Goal: Task Accomplishment & Management: Complete application form

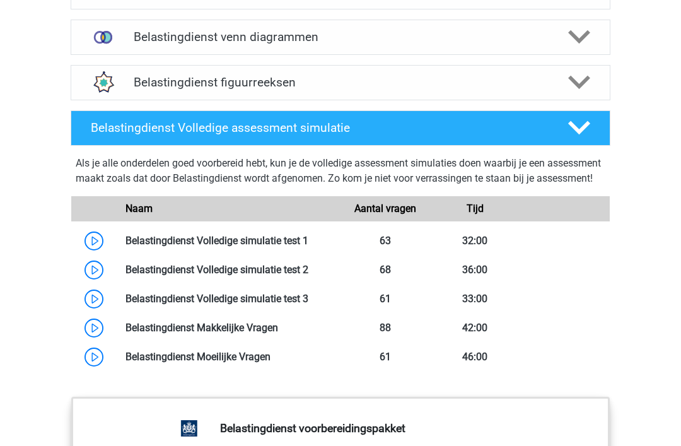
scroll to position [1068, 0]
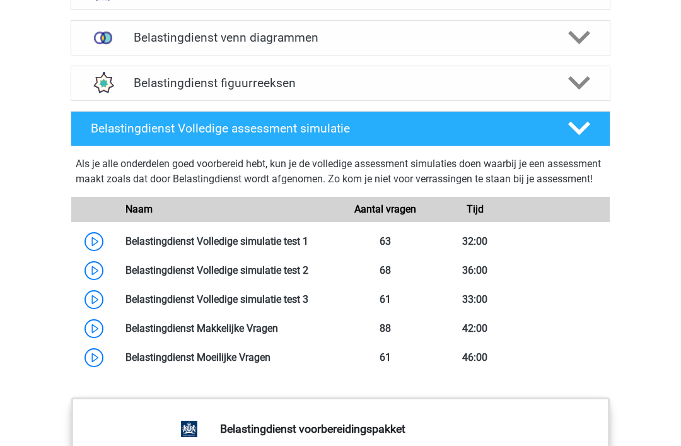
click at [308, 247] on link at bounding box center [308, 241] width 0 height 12
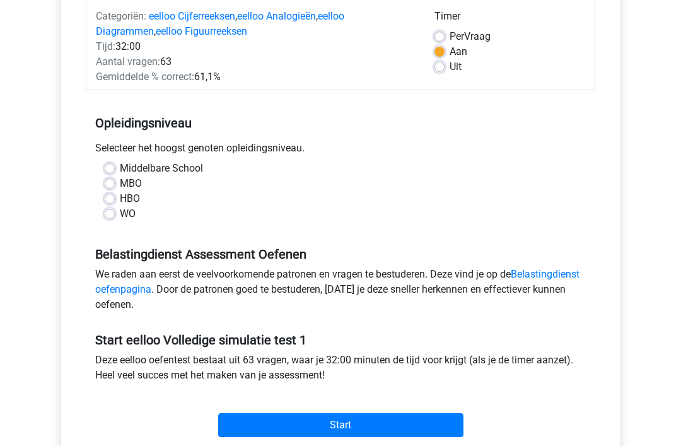
scroll to position [165, 0]
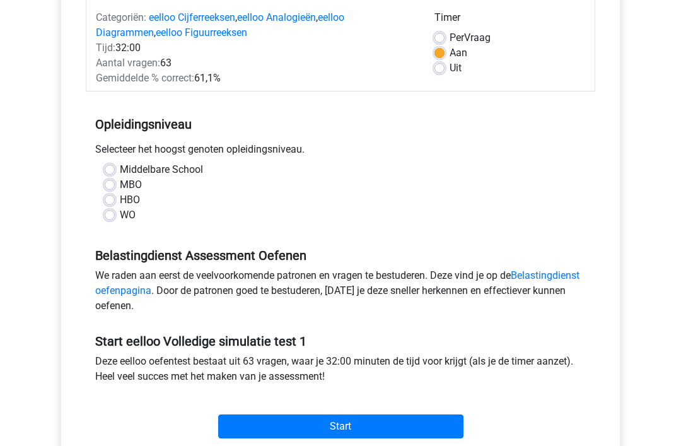
click at [120, 167] on label "Middelbare School" at bounding box center [161, 169] width 83 height 15
click at [107, 167] on input "Middelbare School" at bounding box center [110, 168] width 10 height 13
radio input "true"
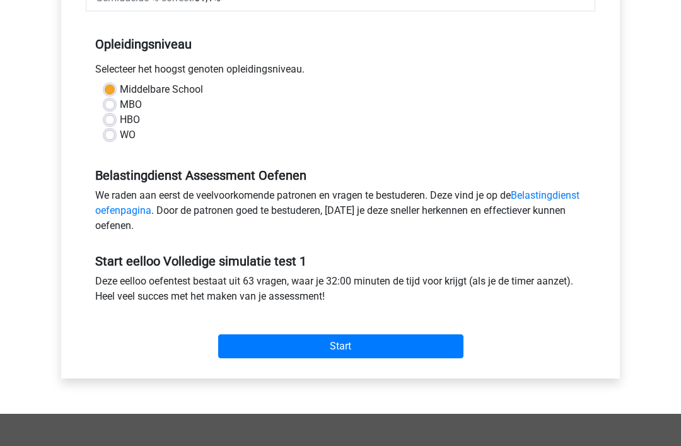
scroll to position [243, 0]
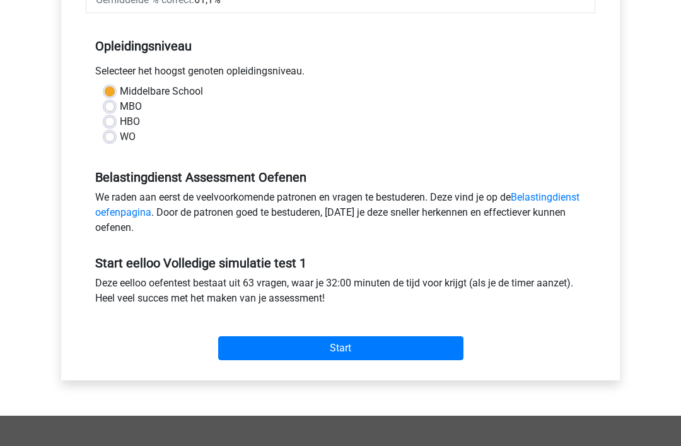
click at [428, 343] on input "Start" at bounding box center [340, 348] width 245 height 24
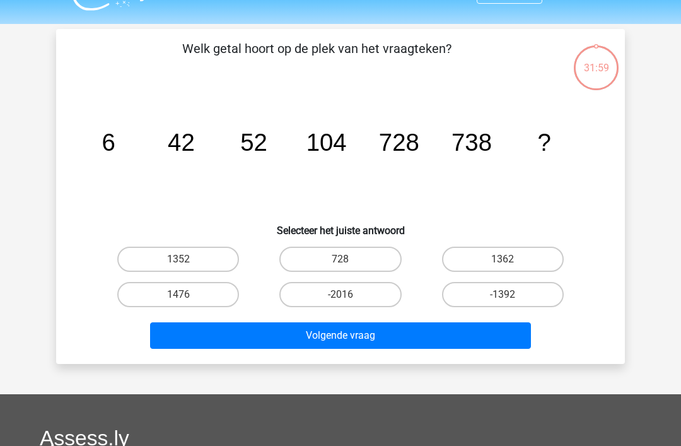
scroll to position [29, 0]
click at [144, 260] on label "1352" at bounding box center [178, 259] width 122 height 25
click at [178, 260] on input "1352" at bounding box center [182, 263] width 8 height 8
radio input "true"
click at [486, 338] on button "Volgende vraag" at bounding box center [340, 335] width 381 height 26
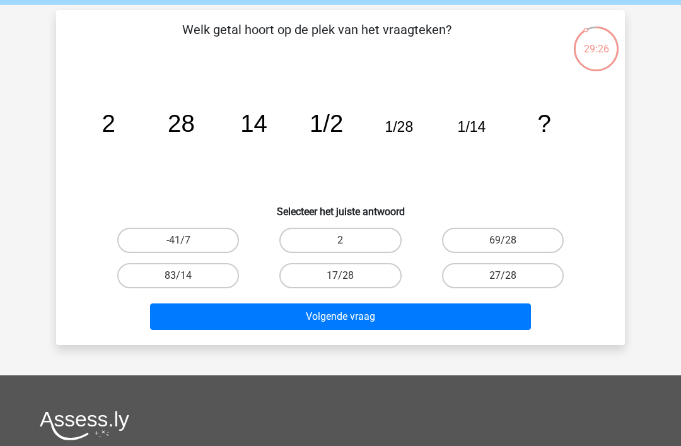
scroll to position [50, 0]
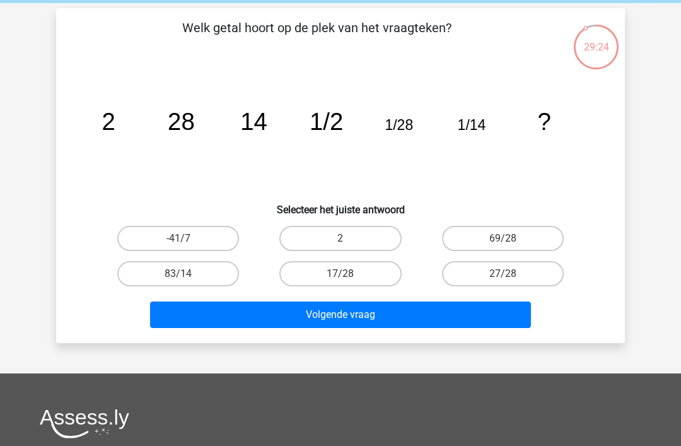
click at [354, 242] on label "2" at bounding box center [340, 238] width 122 height 25
click at [349, 242] on input "2" at bounding box center [345, 242] width 8 height 8
radio input "true"
click at [383, 318] on button "Volgende vraag" at bounding box center [340, 314] width 381 height 26
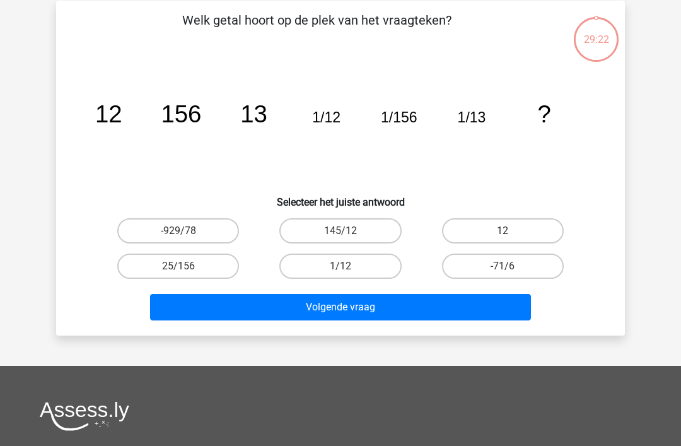
scroll to position [58, 0]
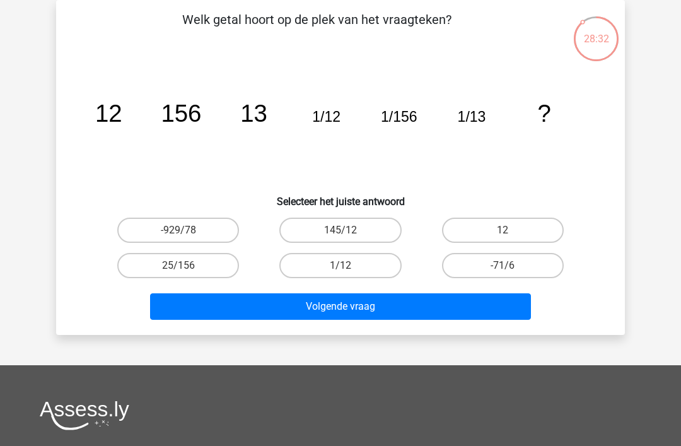
click at [533, 226] on label "12" at bounding box center [503, 230] width 122 height 25
click at [511, 230] on input "12" at bounding box center [507, 234] width 8 height 8
radio input "true"
click at [450, 303] on button "Volgende vraag" at bounding box center [340, 306] width 381 height 26
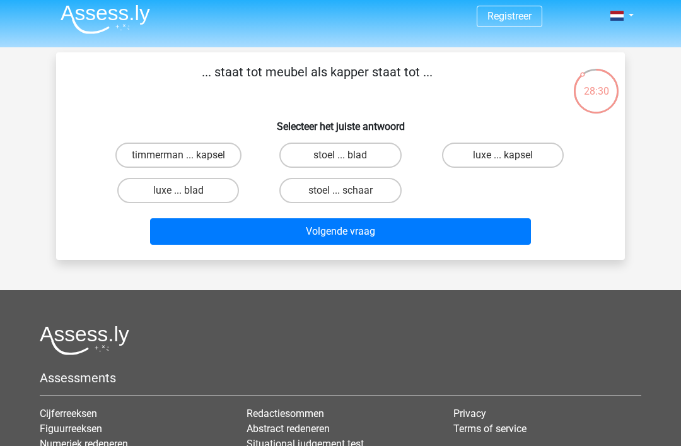
scroll to position [0, 0]
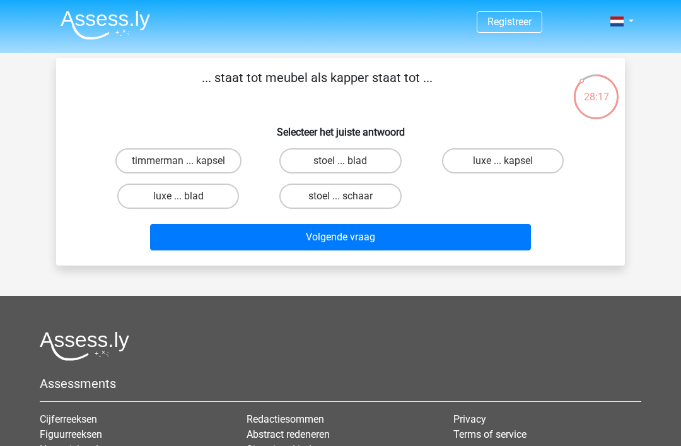
click at [353, 180] on div "stoel ... schaar" at bounding box center [340, 195] width 162 height 35
click at [351, 195] on label "stoel ... schaar" at bounding box center [340, 195] width 122 height 25
click at [349, 196] on input "stoel ... schaar" at bounding box center [345, 200] width 8 height 8
radio input "true"
click at [344, 236] on button "Volgende vraag" at bounding box center [340, 237] width 381 height 26
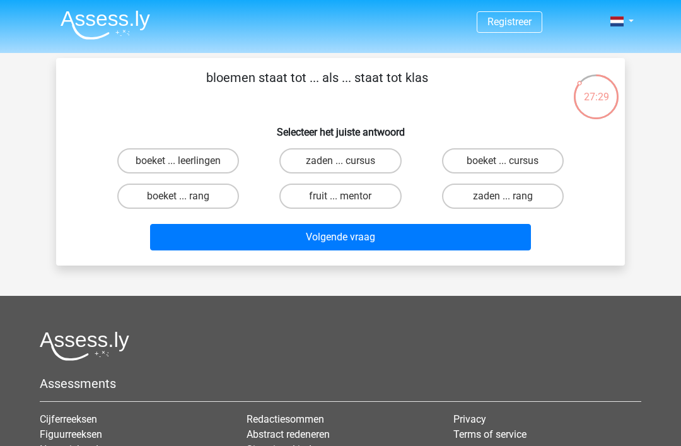
click at [213, 160] on label "boeket ... leerlingen" at bounding box center [178, 160] width 122 height 25
click at [187, 161] on input "boeket ... leerlingen" at bounding box center [182, 165] width 8 height 8
radio input "true"
click at [371, 243] on button "Volgende vraag" at bounding box center [340, 237] width 381 height 26
click at [136, 208] on label "luxe ... gewoonlijk" at bounding box center [178, 195] width 122 height 25
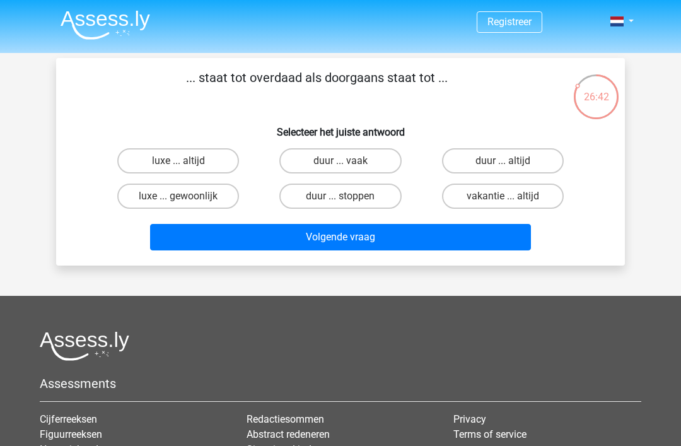
click at [178, 204] on input "luxe ... gewoonlijk" at bounding box center [182, 200] width 8 height 8
radio input "true"
click at [489, 235] on button "Volgende vraag" at bounding box center [340, 237] width 381 height 26
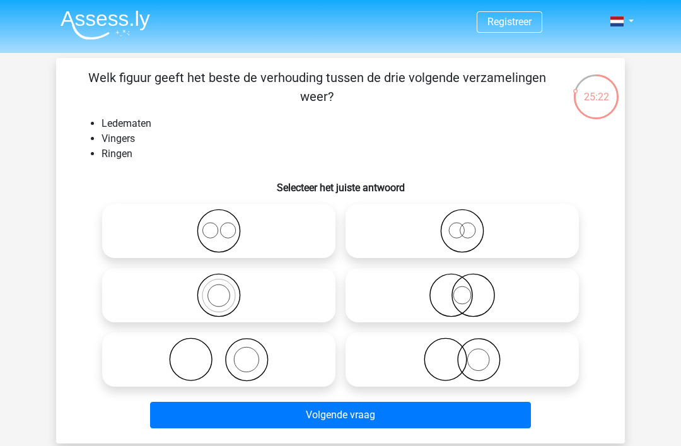
click at [203, 360] on icon at bounding box center [218, 359] width 223 height 44
click at [219, 353] on input "radio" at bounding box center [223, 349] width 8 height 8
radio input "true"
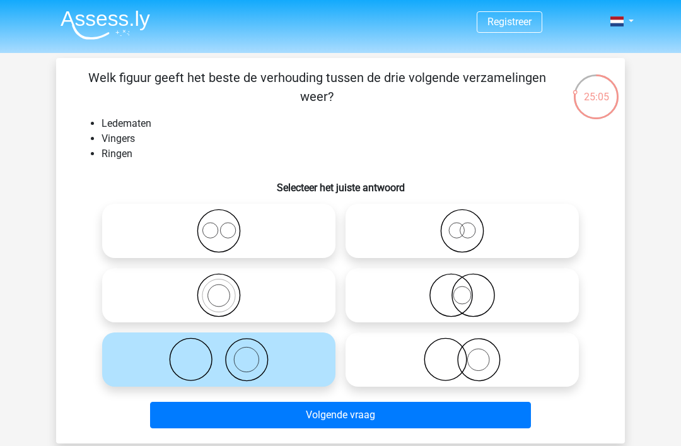
click at [136, 281] on icon at bounding box center [218, 295] width 223 height 44
click at [219, 281] on input "radio" at bounding box center [223, 285] width 8 height 8
radio input "true"
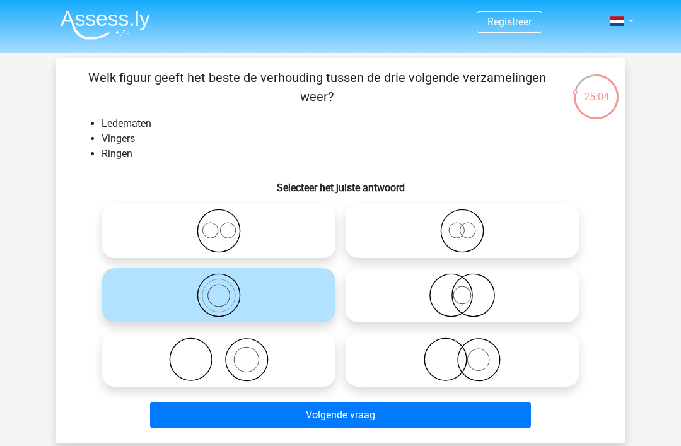
click at [471, 412] on button "Volgende vraag" at bounding box center [340, 415] width 381 height 26
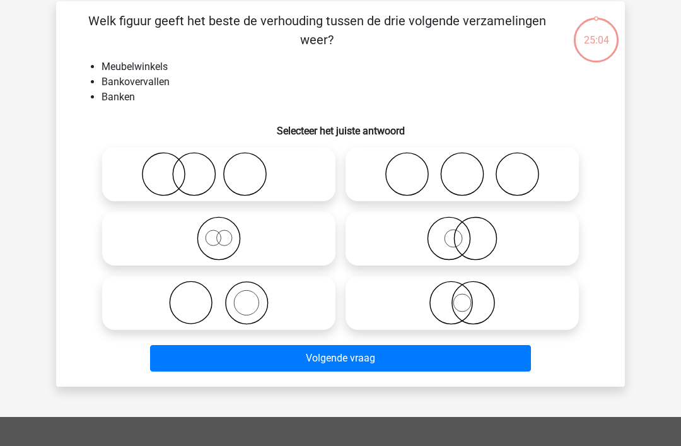
scroll to position [58, 0]
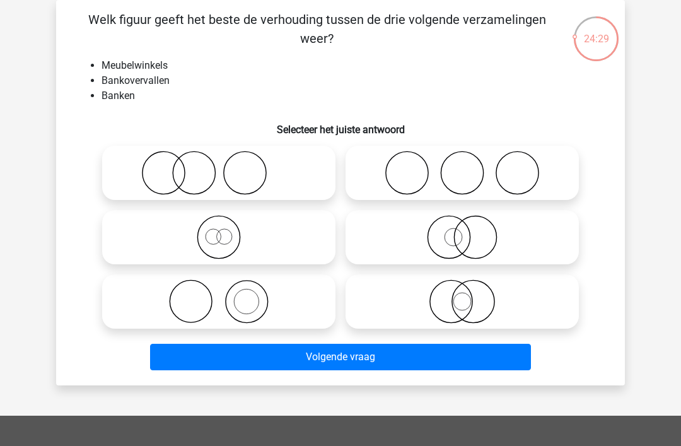
click at [146, 297] on icon at bounding box center [218, 301] width 223 height 44
click at [219, 295] on input "radio" at bounding box center [223, 291] width 8 height 8
radio input "true"
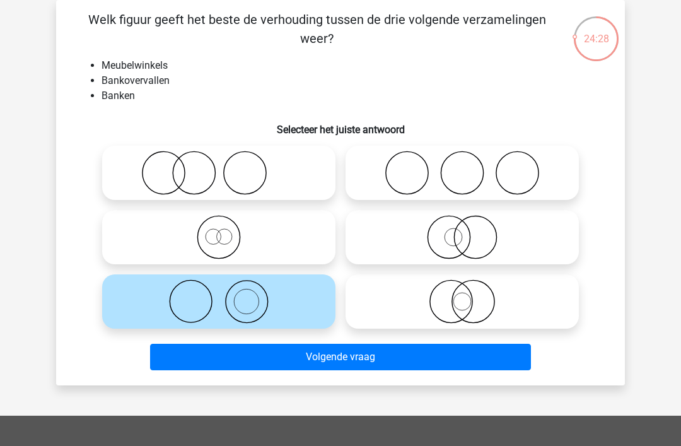
click at [489, 355] on button "Volgende vraag" at bounding box center [340, 357] width 381 height 26
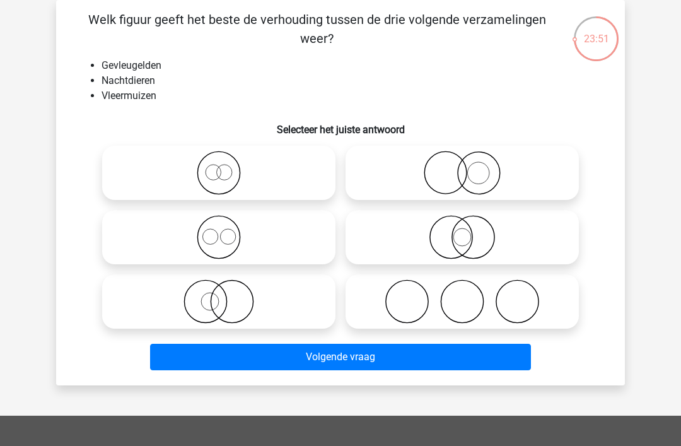
click at [516, 238] on icon at bounding box center [462, 237] width 223 height 44
click at [470, 231] on input "radio" at bounding box center [466, 227] width 8 height 8
radio input "true"
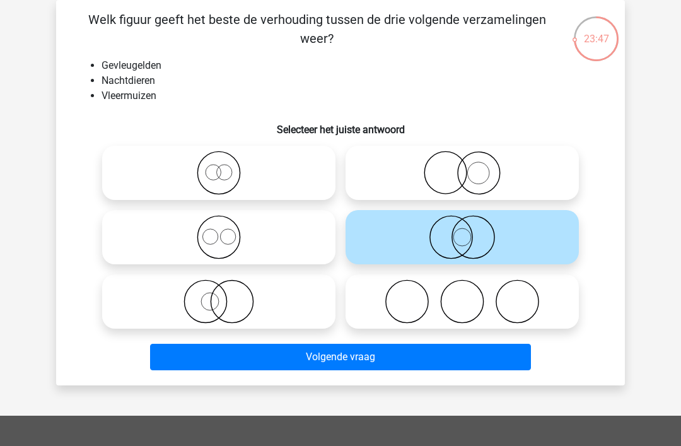
click at [494, 351] on button "Volgende vraag" at bounding box center [340, 357] width 381 height 26
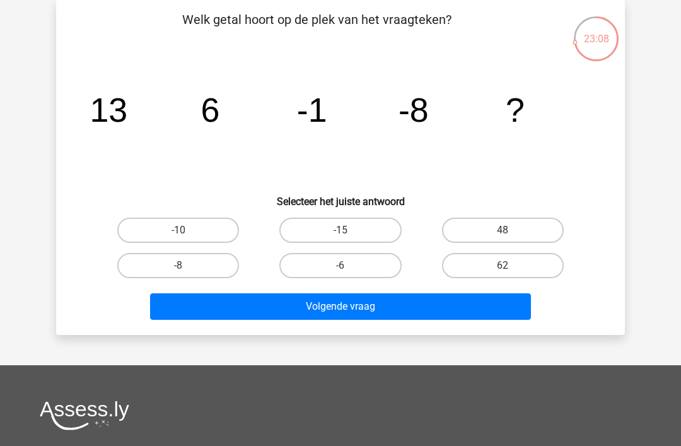
click at [370, 233] on label "-15" at bounding box center [340, 230] width 122 height 25
click at [349, 233] on input "-15" at bounding box center [345, 234] width 8 height 8
radio input "true"
click at [377, 314] on button "Volgende vraag" at bounding box center [340, 306] width 381 height 26
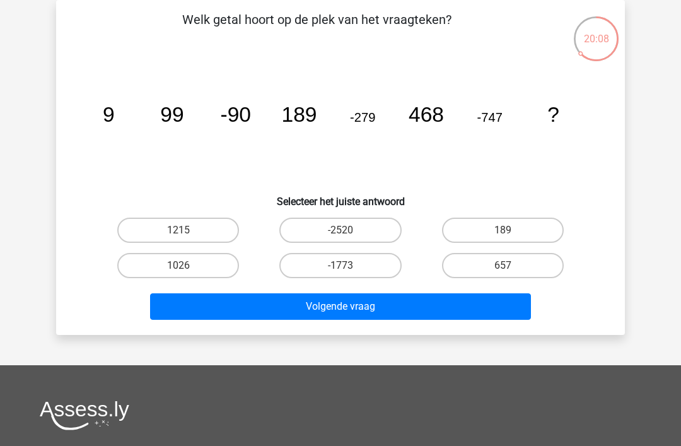
click at [213, 221] on label "1215" at bounding box center [178, 230] width 122 height 25
click at [187, 230] on input "1215" at bounding box center [182, 234] width 8 height 8
radio input "true"
click at [340, 303] on button "Volgende vraag" at bounding box center [340, 306] width 381 height 26
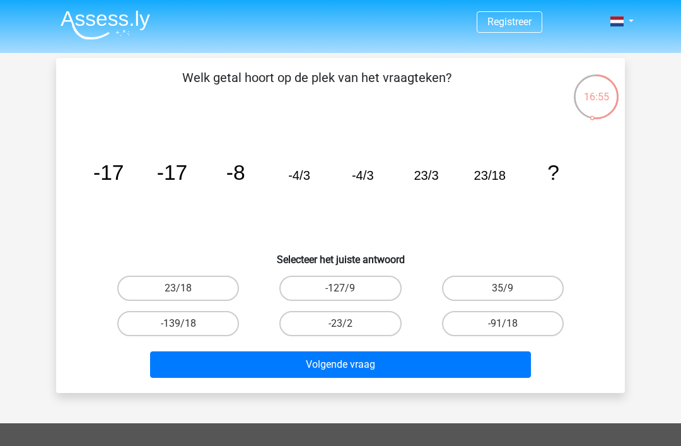
click at [475, 287] on label "35/9" at bounding box center [503, 288] width 122 height 25
click at [503, 288] on input "35/9" at bounding box center [507, 292] width 8 height 8
radio input "true"
click at [385, 368] on button "Volgende vraag" at bounding box center [340, 364] width 381 height 26
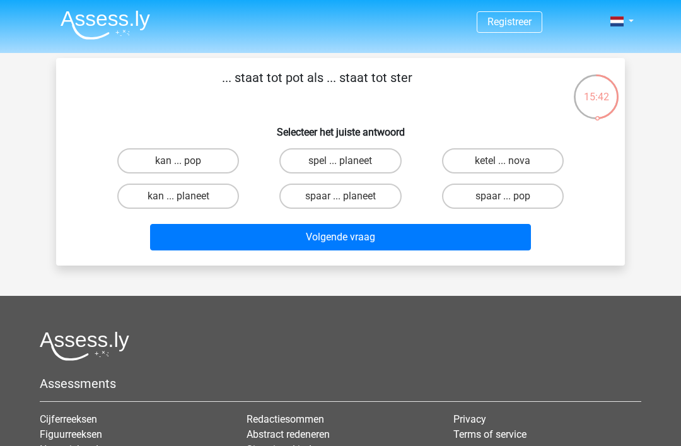
click at [380, 196] on label "spaar ... planeet" at bounding box center [340, 195] width 122 height 25
click at [349, 196] on input "spaar ... planeet" at bounding box center [345, 200] width 8 height 8
radio input "true"
click at [438, 235] on button "Volgende vraag" at bounding box center [340, 237] width 381 height 26
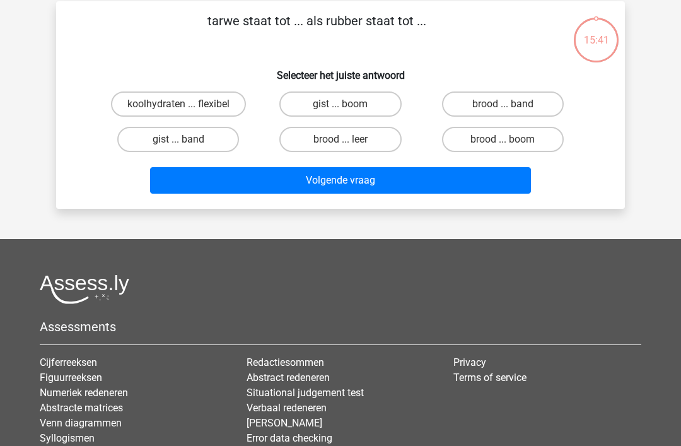
scroll to position [58, 0]
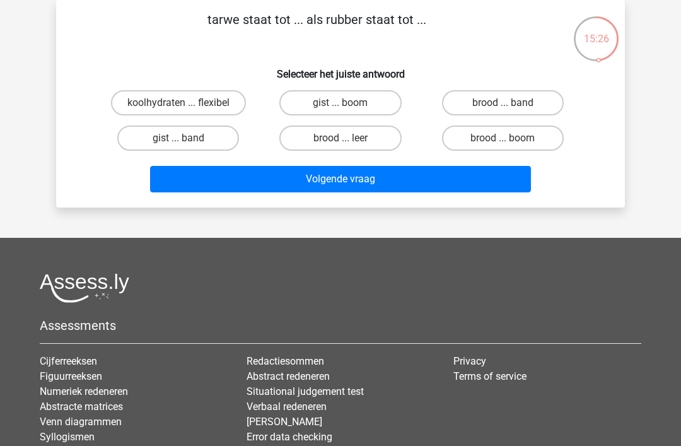
click at [516, 101] on label "brood ... band" at bounding box center [503, 102] width 122 height 25
click at [511, 103] on input "brood ... band" at bounding box center [507, 107] width 8 height 8
radio input "true"
click at [467, 176] on button "Volgende vraag" at bounding box center [340, 179] width 381 height 26
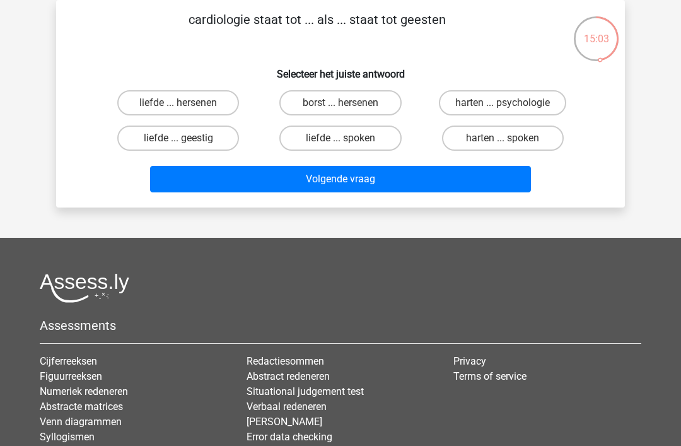
click at [537, 137] on label "harten ... spoken" at bounding box center [503, 137] width 122 height 25
click at [511, 138] on input "harten ... spoken" at bounding box center [507, 142] width 8 height 8
radio input "true"
click at [489, 174] on button "Volgende vraag" at bounding box center [340, 179] width 381 height 26
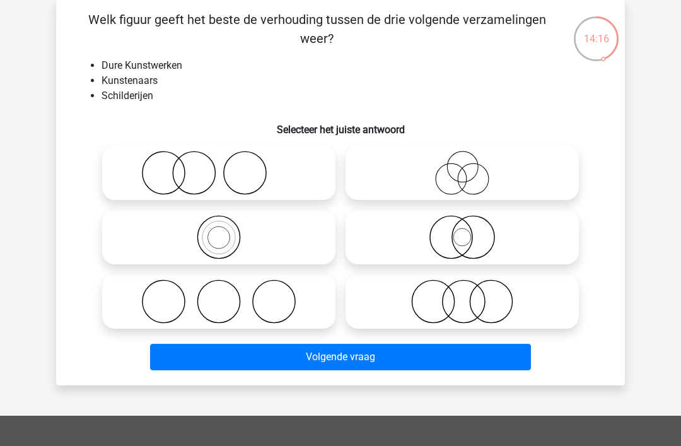
click at [485, 183] on icon at bounding box center [462, 173] width 223 height 44
click at [470, 166] on input "radio" at bounding box center [466, 162] width 8 height 8
radio input "true"
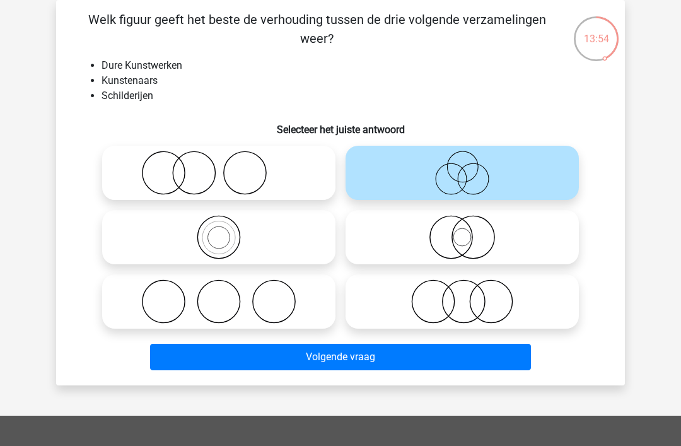
click at [146, 244] on icon at bounding box center [218, 237] width 223 height 44
click at [219, 231] on input "radio" at bounding box center [223, 227] width 8 height 8
radio input "true"
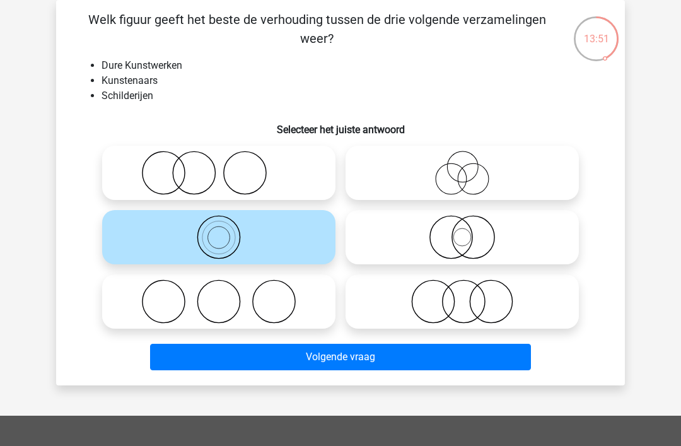
click at [512, 367] on button "Volgende vraag" at bounding box center [340, 357] width 381 height 26
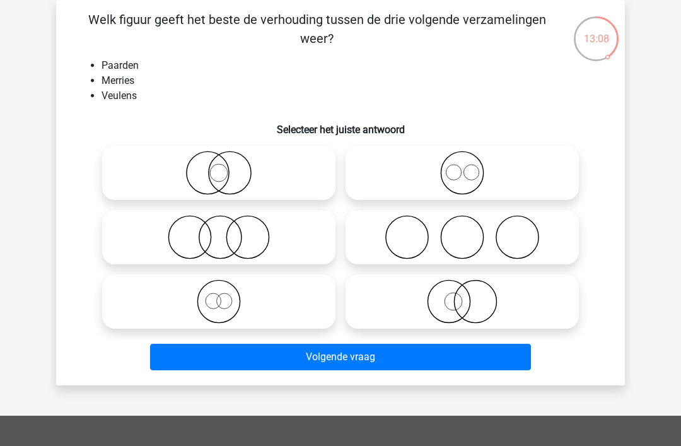
click at [501, 171] on icon at bounding box center [462, 173] width 223 height 44
click at [470, 166] on input "radio" at bounding box center [466, 162] width 8 height 8
radio input "true"
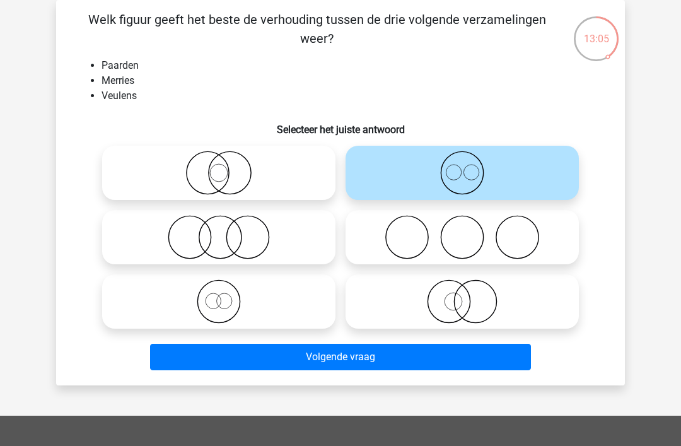
click at [489, 356] on button "Volgende vraag" at bounding box center [340, 357] width 381 height 26
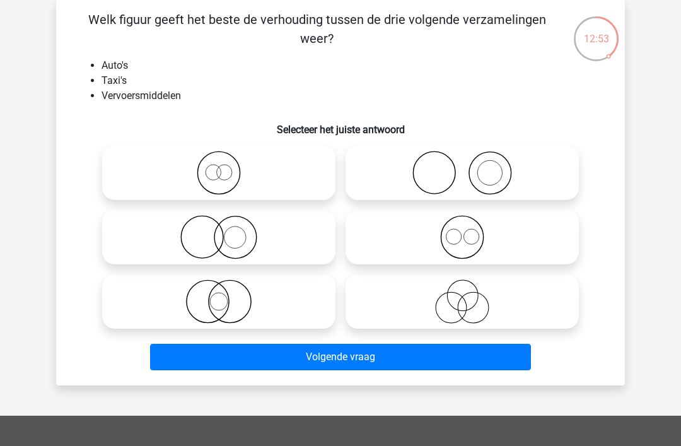
click at [120, 179] on icon at bounding box center [218, 173] width 223 height 44
click at [219, 166] on input "radio" at bounding box center [223, 162] width 8 height 8
radio input "true"
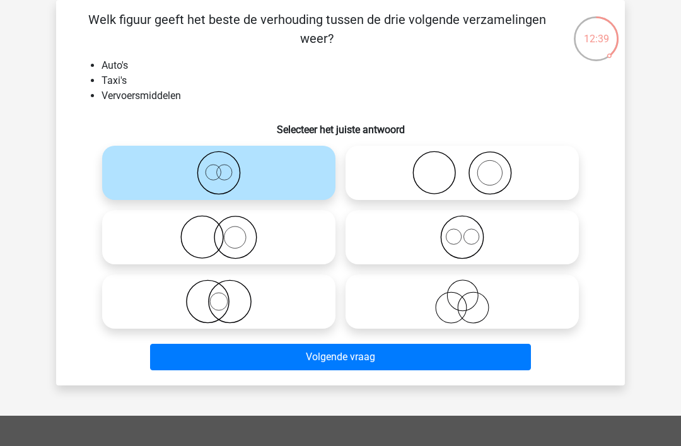
click at [501, 354] on button "Volgende vraag" at bounding box center [340, 357] width 381 height 26
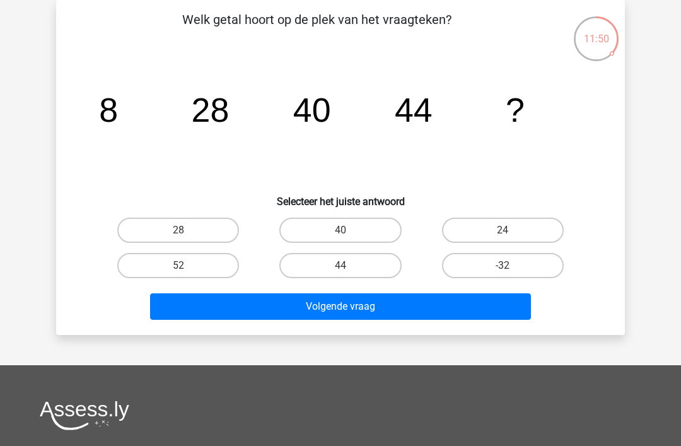
click at [158, 272] on label "52" at bounding box center [178, 265] width 122 height 25
click at [178, 272] on input "52" at bounding box center [182, 269] width 8 height 8
radio input "true"
click at [504, 300] on button "Volgende vraag" at bounding box center [340, 306] width 381 height 26
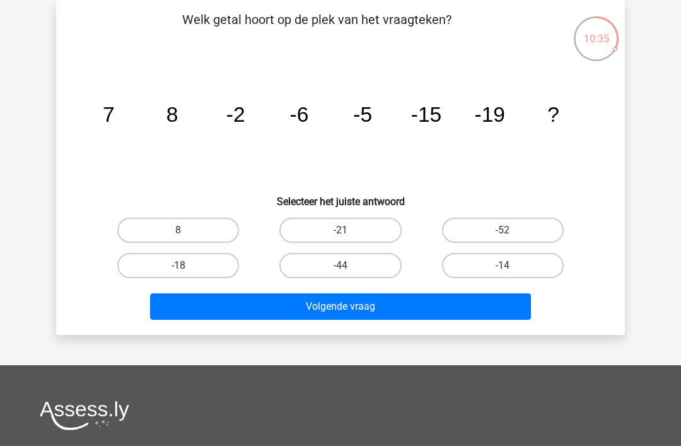
click at [153, 266] on label "-18" at bounding box center [178, 265] width 122 height 25
click at [178, 266] on input "-18" at bounding box center [182, 269] width 8 height 8
radio input "true"
click at [476, 305] on button "Volgende vraag" at bounding box center [340, 306] width 381 height 26
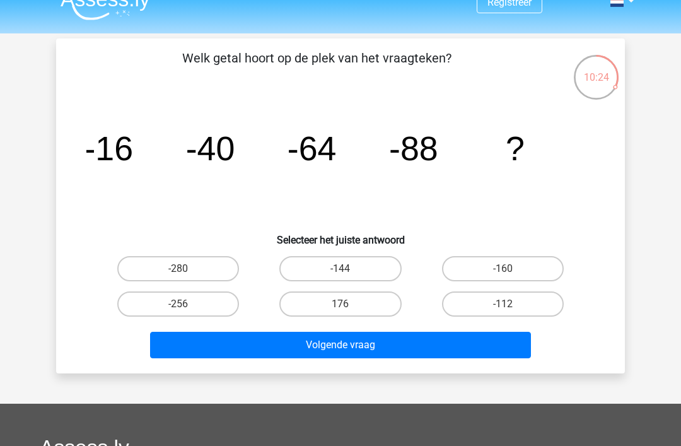
scroll to position [8, 0]
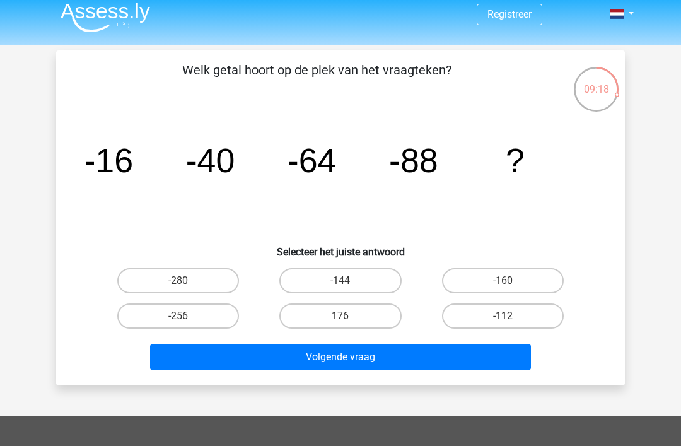
click at [528, 312] on label "-112" at bounding box center [503, 315] width 122 height 25
click at [511, 316] on input "-112" at bounding box center [507, 320] width 8 height 8
radio input "true"
click at [480, 360] on button "Volgende vraag" at bounding box center [340, 357] width 381 height 26
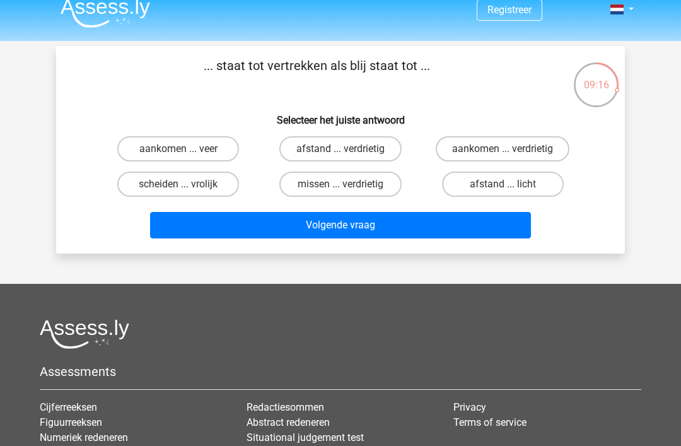
scroll to position [13, 0]
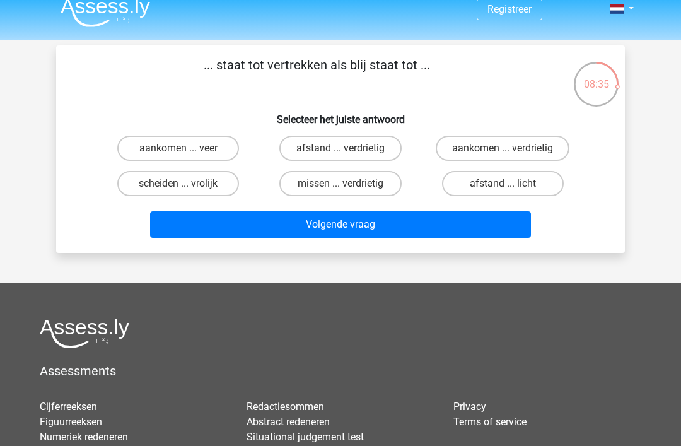
click at [524, 136] on label "aankomen ... verdrietig" at bounding box center [503, 148] width 134 height 25
click at [511, 148] on input "aankomen ... verdrietig" at bounding box center [507, 152] width 8 height 8
radio input "true"
click at [486, 227] on button "Volgende vraag" at bounding box center [340, 224] width 381 height 26
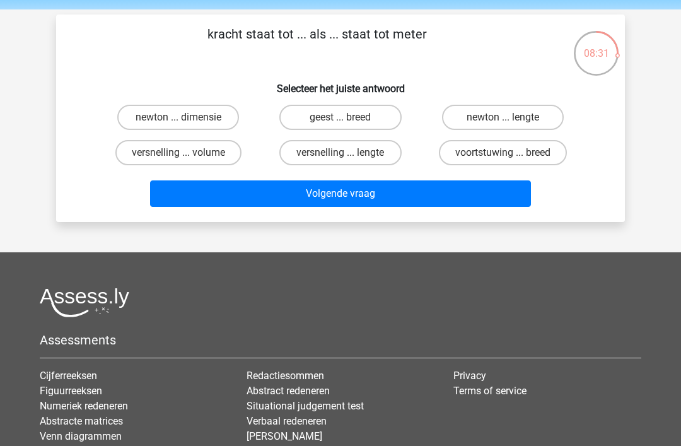
scroll to position [43, 0]
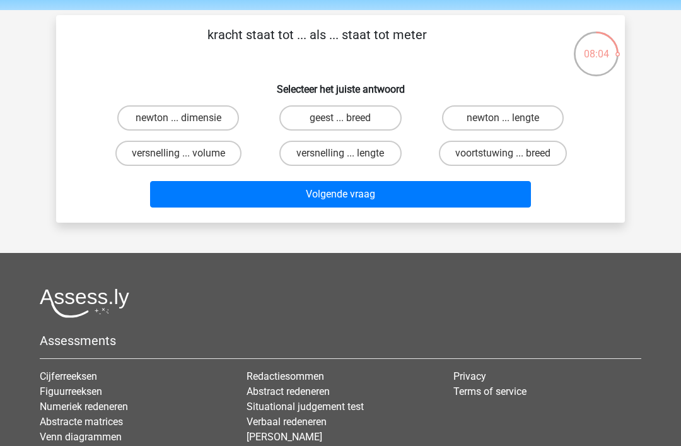
click at [388, 148] on label "versnelling ... lengte" at bounding box center [340, 153] width 122 height 25
click at [349, 153] on input "versnelling ... lengte" at bounding box center [345, 157] width 8 height 8
radio input "true"
click at [425, 194] on button "Volgende vraag" at bounding box center [340, 194] width 381 height 26
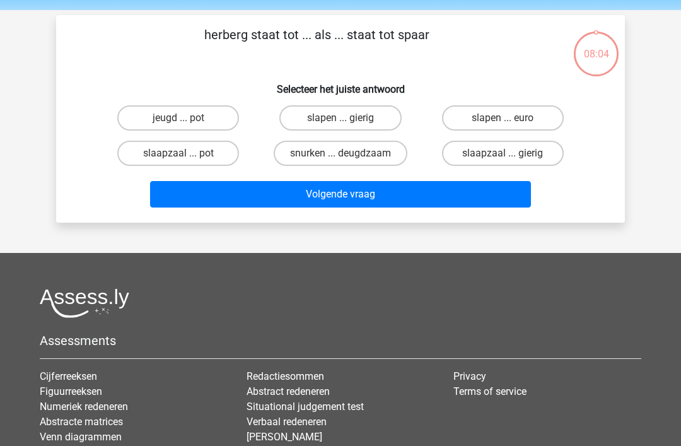
scroll to position [58, 0]
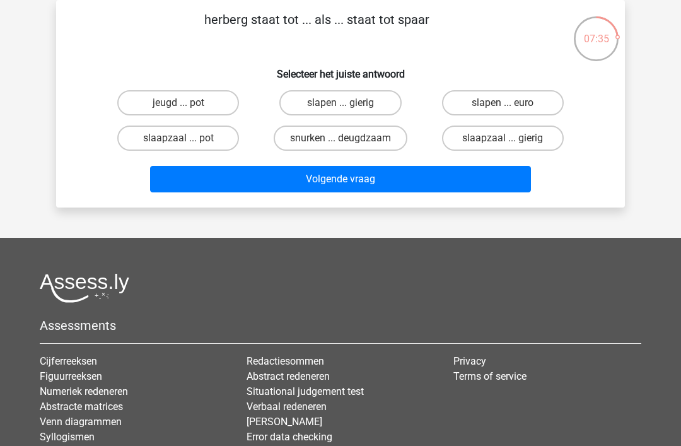
click at [129, 139] on label "slaapzaal ... pot" at bounding box center [178, 137] width 122 height 25
click at [178, 139] on input "slaapzaal ... pot" at bounding box center [182, 142] width 8 height 8
radio input "true"
click at [488, 176] on button "Volgende vraag" at bounding box center [340, 179] width 381 height 26
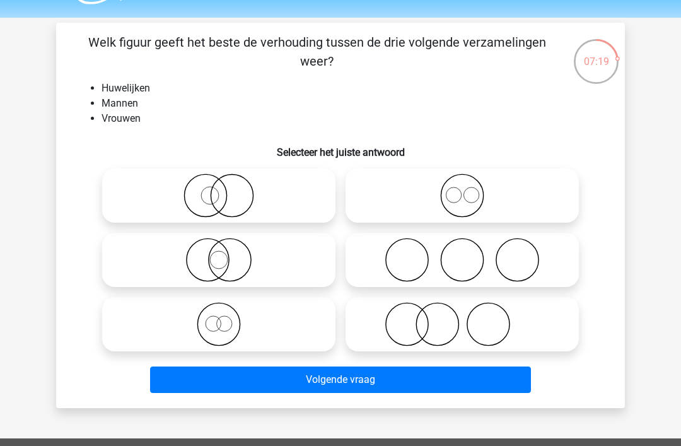
scroll to position [28, 0]
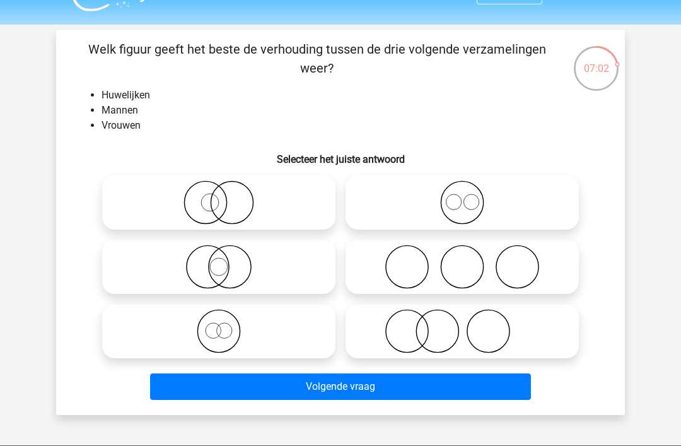
click at [473, 209] on circle at bounding box center [470, 201] width 15 height 15
click at [470, 196] on input "radio" at bounding box center [466, 192] width 8 height 8
radio input "true"
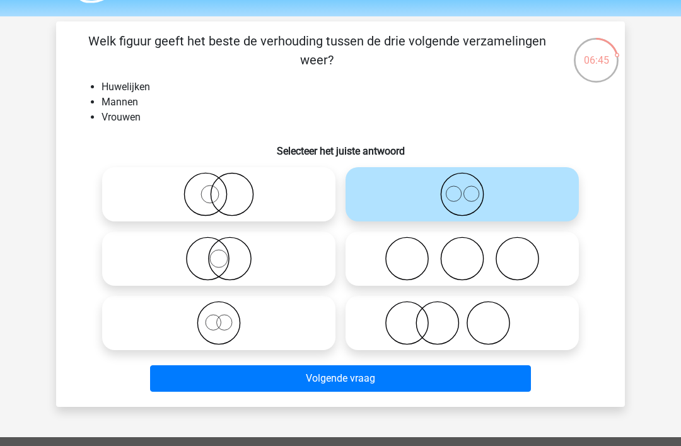
scroll to position [37, 0]
click at [487, 372] on button "Volgende vraag" at bounding box center [340, 378] width 381 height 26
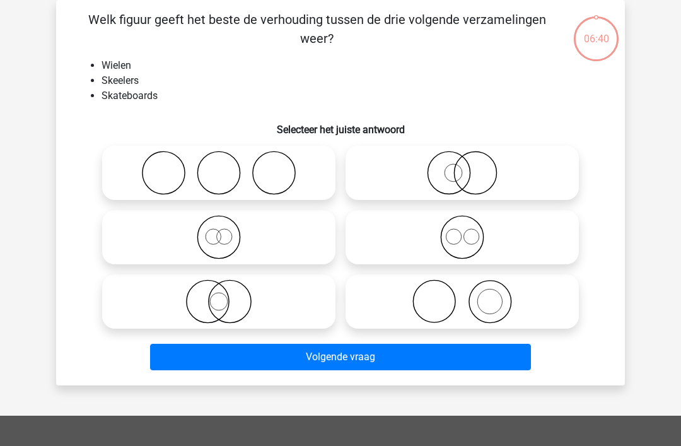
scroll to position [58, 0]
click at [466, 247] on icon at bounding box center [462, 237] width 223 height 44
click at [466, 231] on input "radio" at bounding box center [466, 227] width 8 height 8
radio input "true"
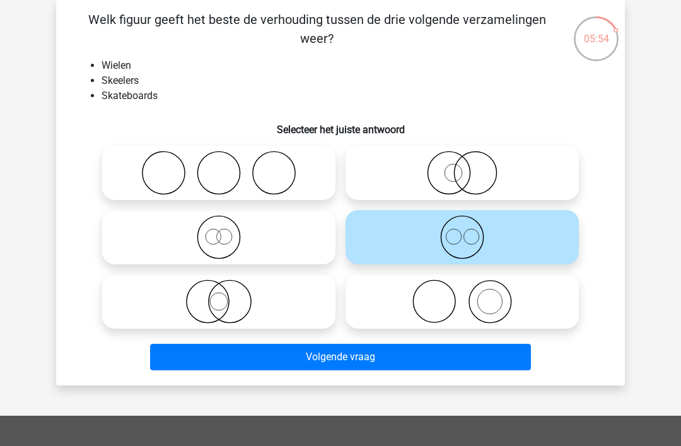
click at [475, 358] on button "Volgende vraag" at bounding box center [340, 357] width 381 height 26
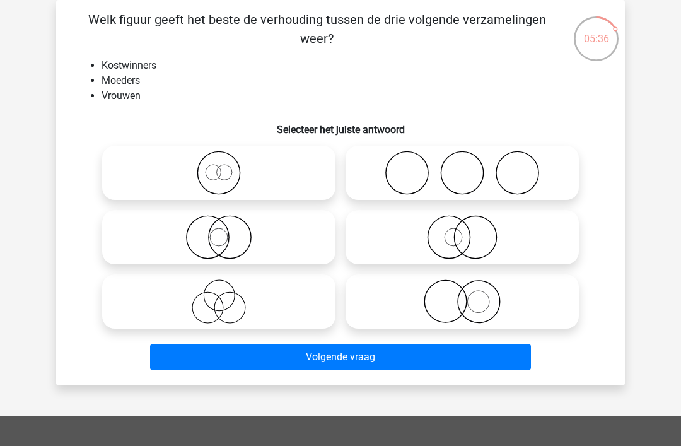
click at [537, 193] on icon at bounding box center [462, 173] width 223 height 44
click at [470, 166] on input "radio" at bounding box center [466, 162] width 8 height 8
radio input "true"
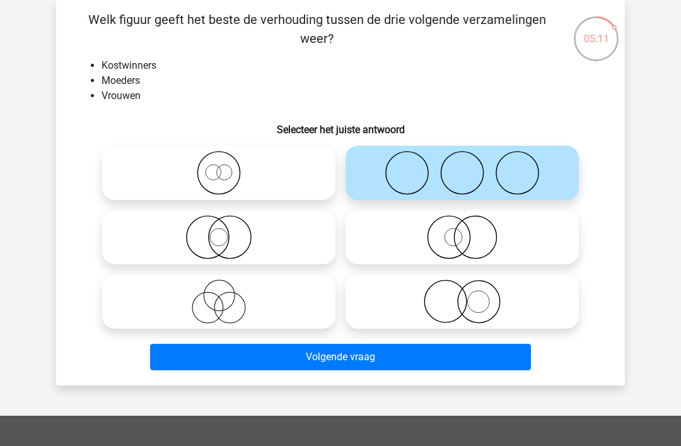
click at [482, 358] on button "Volgende vraag" at bounding box center [340, 357] width 381 height 26
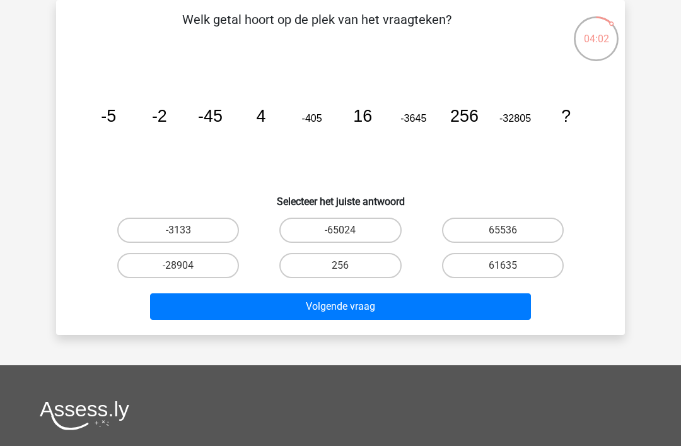
click at [375, 228] on label "-65024" at bounding box center [340, 230] width 122 height 25
click at [349, 230] on input "-65024" at bounding box center [345, 234] width 8 height 8
radio input "true"
click at [486, 299] on button "Volgende vraag" at bounding box center [340, 306] width 381 height 26
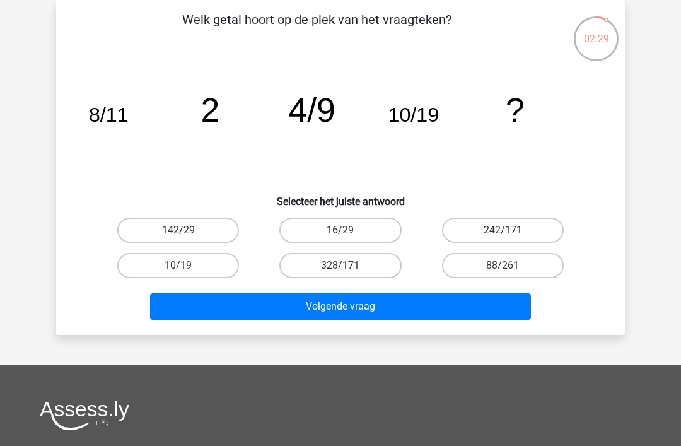
click at [367, 210] on div "Welk getal hoort op de plek van het vraagteken? image/svg+xml 8/11 2 4/9 10/19 …" at bounding box center [340, 167] width 559 height 315
click at [369, 231] on label "16/29" at bounding box center [340, 230] width 122 height 25
click at [349, 231] on input "16/29" at bounding box center [345, 234] width 8 height 8
radio input "true"
click at [461, 313] on button "Volgende vraag" at bounding box center [340, 306] width 381 height 26
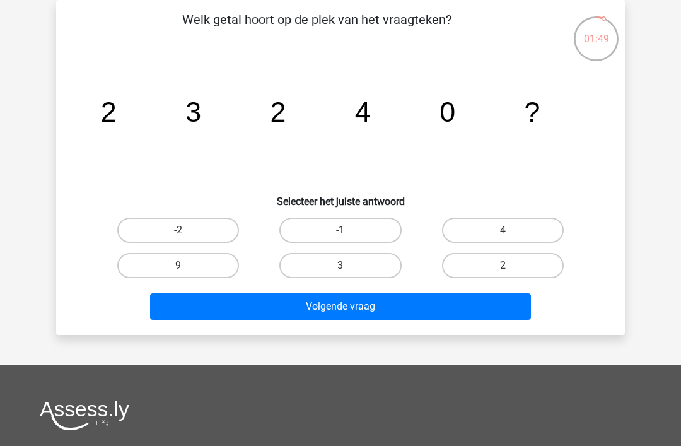
click at [516, 262] on label "2" at bounding box center [503, 265] width 122 height 25
click at [511, 265] on input "2" at bounding box center [507, 269] width 8 height 8
radio input "true"
click at [475, 298] on button "Volgende vraag" at bounding box center [340, 306] width 381 height 26
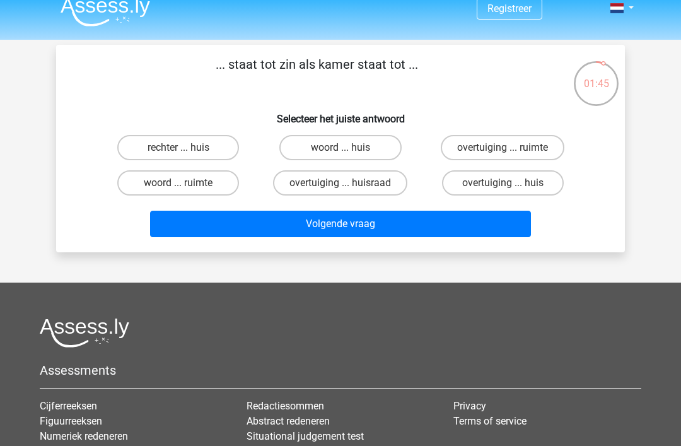
scroll to position [16, 0]
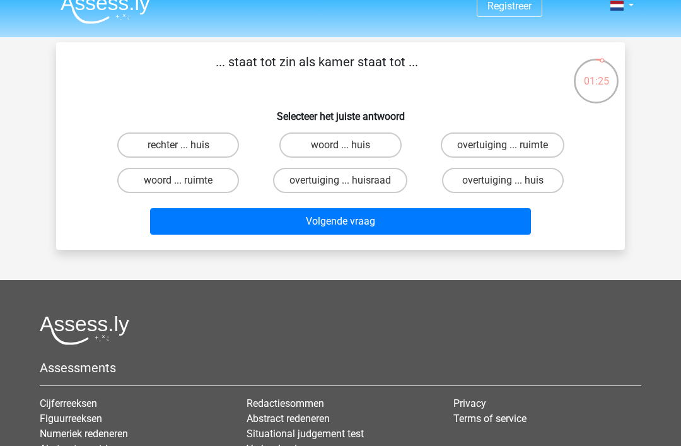
click at [548, 145] on label "overtuiging ... ruimte" at bounding box center [503, 144] width 124 height 25
click at [511, 145] on input "overtuiging ... ruimte" at bounding box center [507, 149] width 8 height 8
radio input "true"
click at [487, 219] on button "Volgende vraag" at bounding box center [340, 221] width 381 height 26
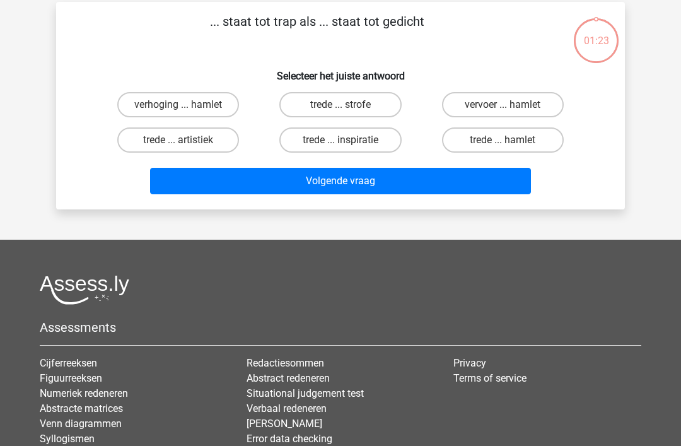
scroll to position [58, 0]
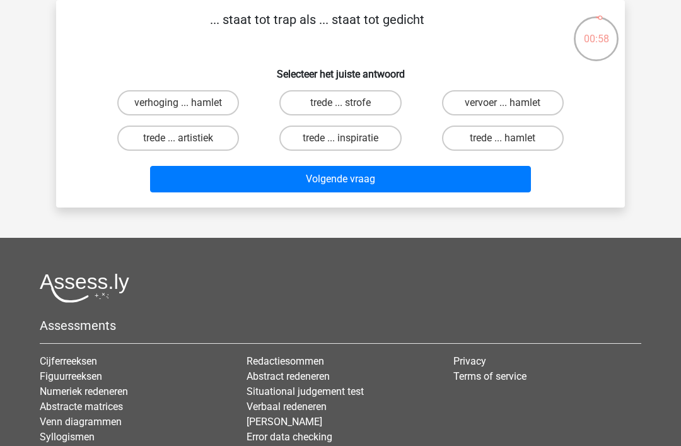
click at [525, 133] on label "trede ... hamlet" at bounding box center [503, 137] width 122 height 25
click at [511, 138] on input "trede ... hamlet" at bounding box center [507, 142] width 8 height 8
radio input "true"
click at [488, 178] on button "Volgende vraag" at bounding box center [340, 179] width 381 height 26
click at [383, 135] on label "trede ... bougie" at bounding box center [340, 137] width 122 height 25
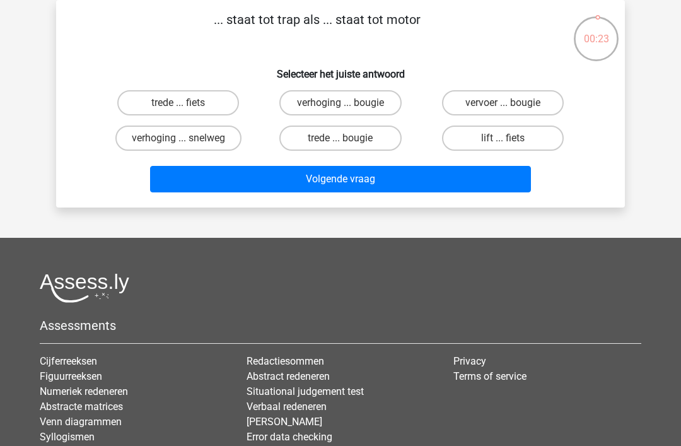
click at [349, 138] on input "trede ... bougie" at bounding box center [345, 142] width 8 height 8
radio input "true"
click at [427, 178] on button "Volgende vraag" at bounding box center [340, 179] width 381 height 26
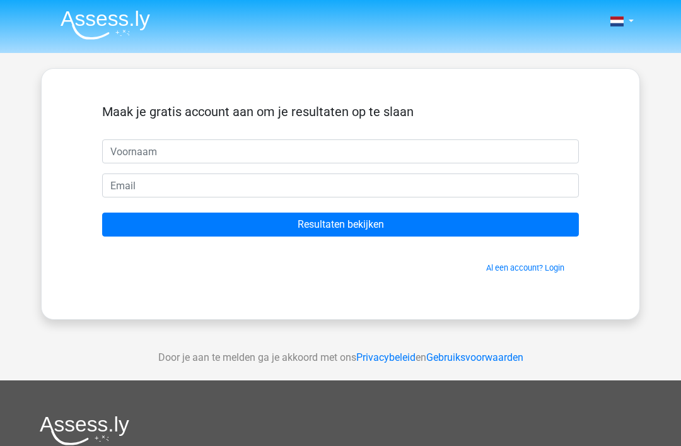
scroll to position [58, 0]
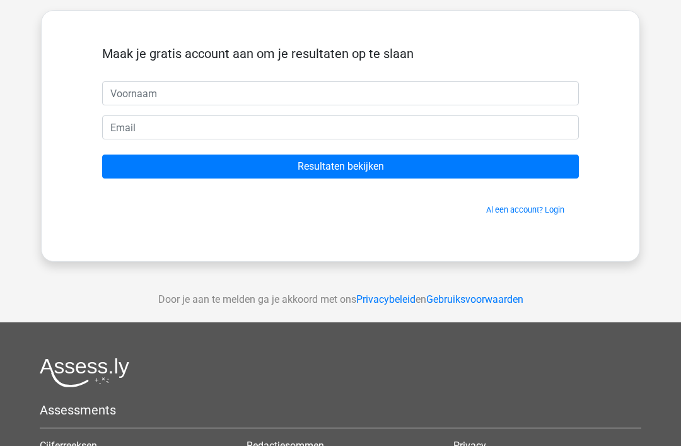
click at [487, 90] on input "text" at bounding box center [340, 93] width 477 height 24
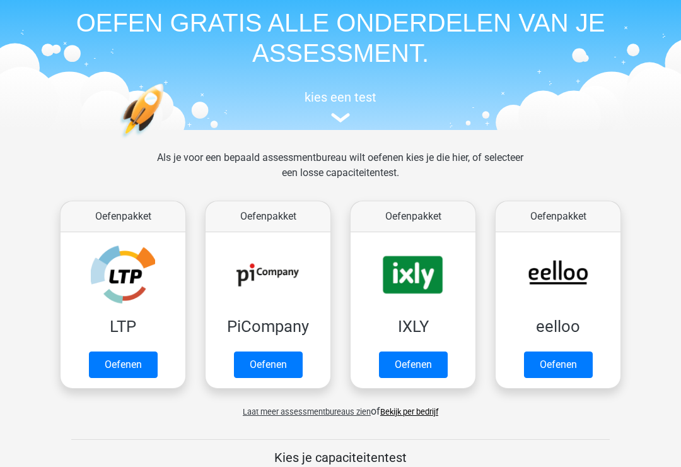
scroll to position [54, 0]
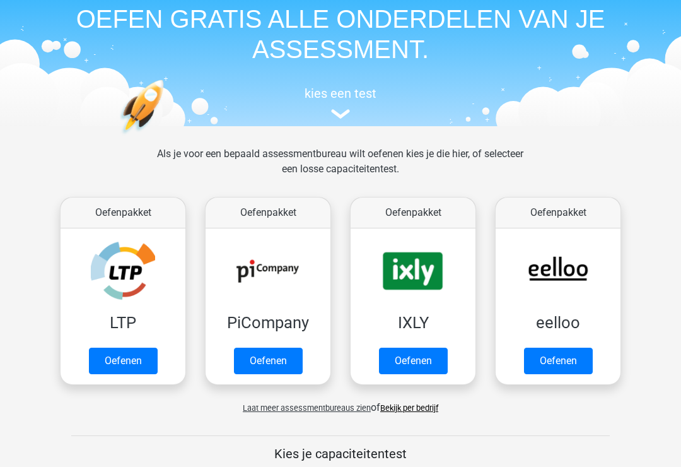
click at [571, 353] on link "Oefenen" at bounding box center [558, 361] width 69 height 26
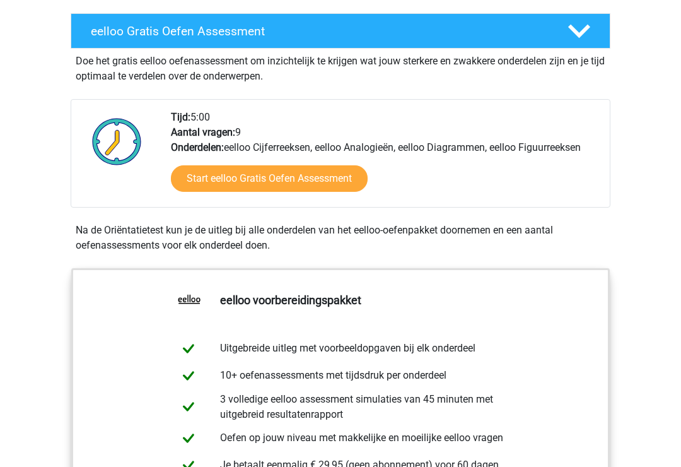
scroll to position [230, 0]
click at [323, 178] on link "Start eelloo Gratis Oefen Assessment" at bounding box center [269, 178] width 197 height 26
